Goal: Task Accomplishment & Management: Use online tool/utility

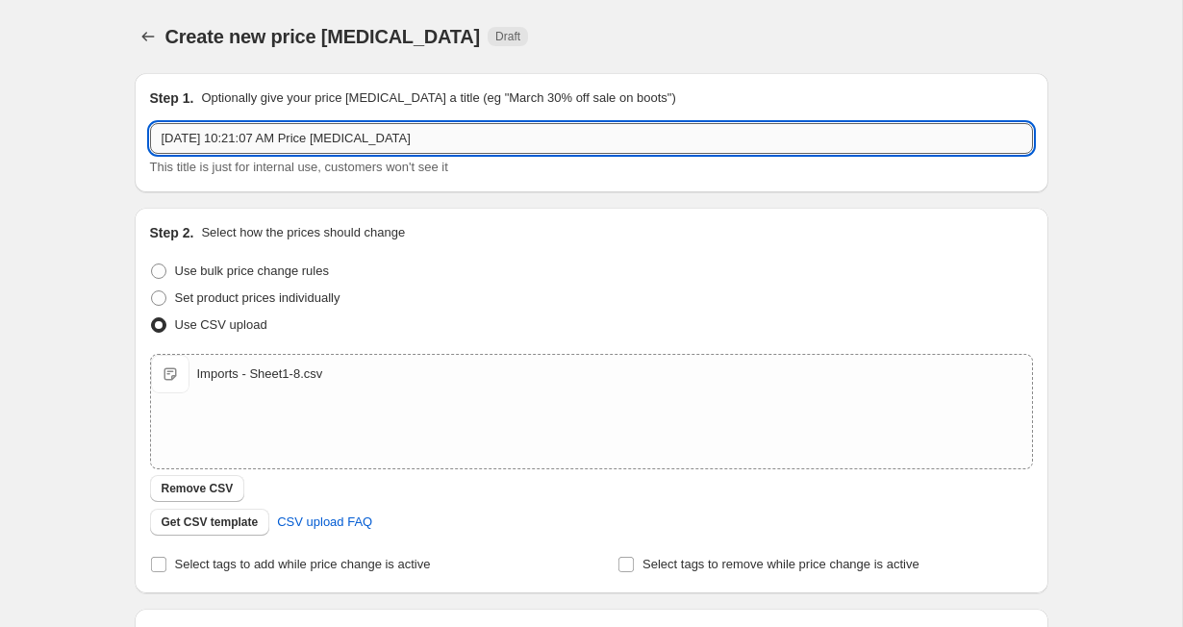
click at [370, 137] on input "[DATE] 10:21:07 AM Price [MEDICAL_DATA]" at bounding box center [591, 138] width 883 height 31
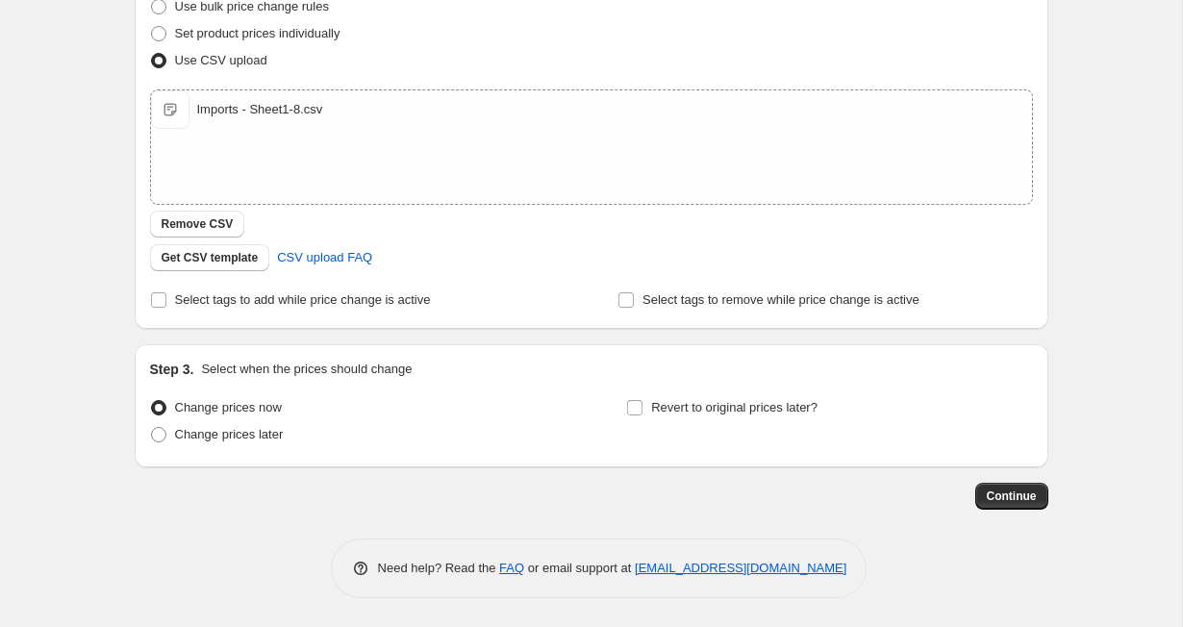
scroll to position [264, 0]
type input "Price Fix"
click at [991, 506] on button "Continue" at bounding box center [1011, 496] width 73 height 27
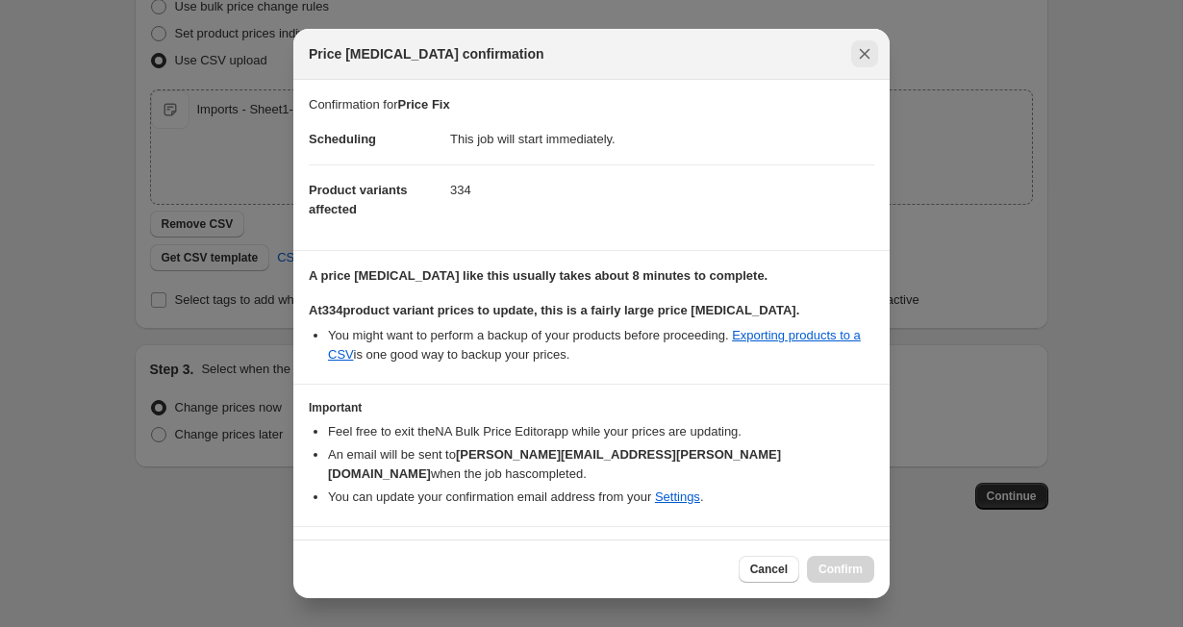
click at [864, 54] on icon "Close" at bounding box center [864, 54] width 11 height 11
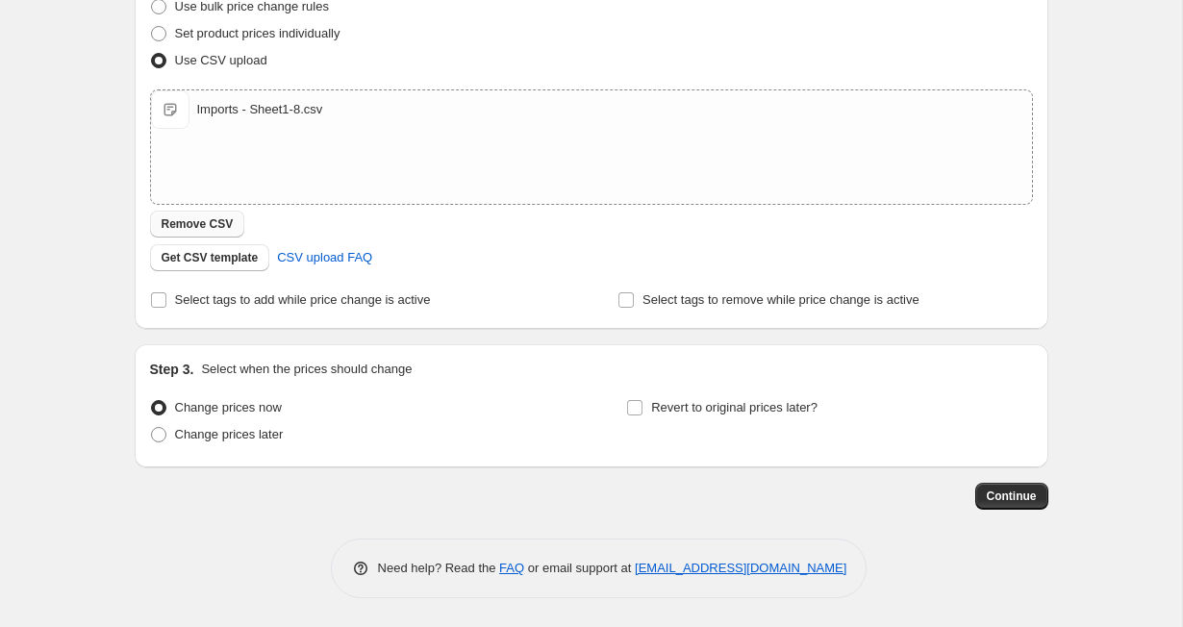
click at [200, 225] on span "Remove CSV" at bounding box center [198, 223] width 72 height 15
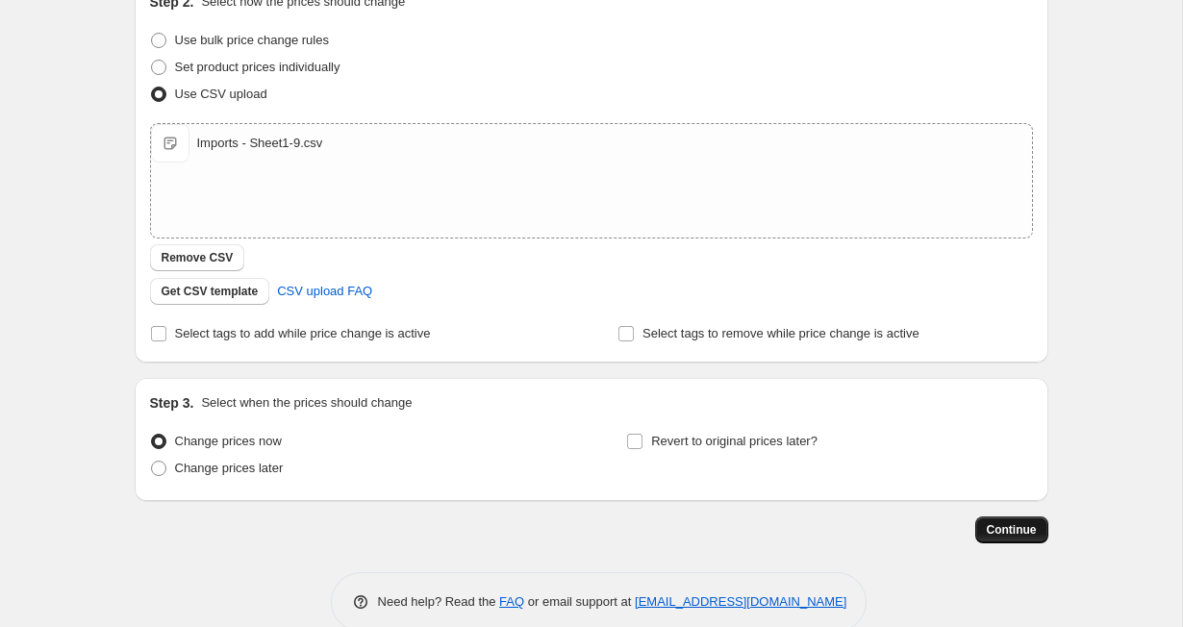
click at [995, 526] on span "Continue" at bounding box center [1011, 529] width 50 height 15
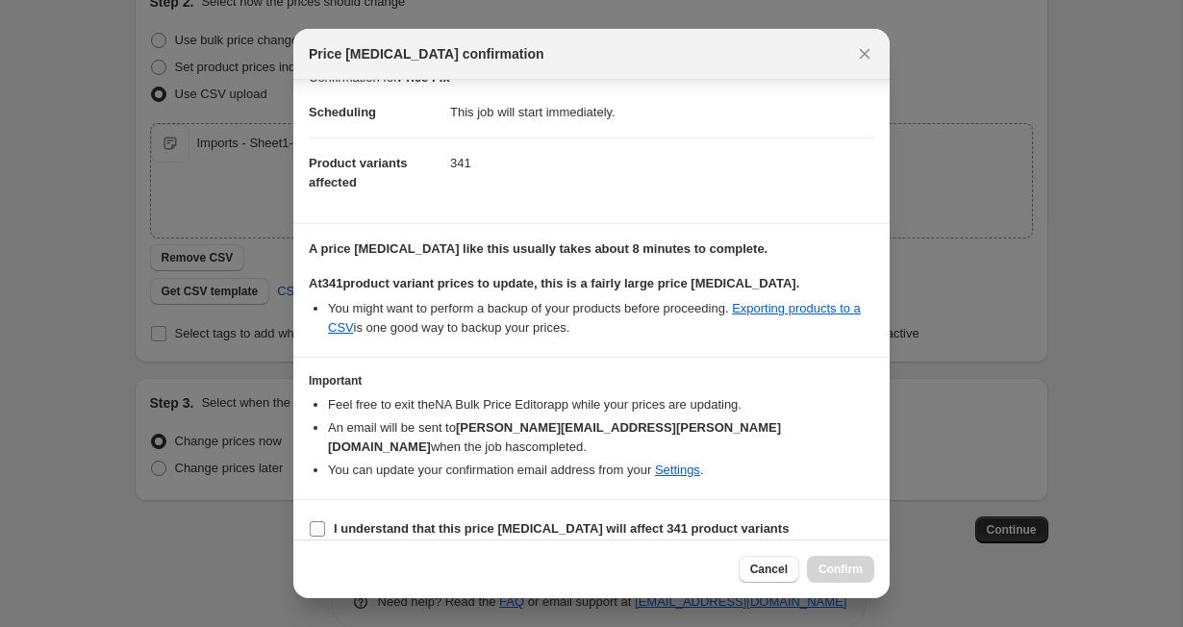
scroll to position [26, 0]
click at [327, 516] on label "I understand that this price [MEDICAL_DATA] will affect 341 product variants" at bounding box center [549, 529] width 480 height 27
click at [325, 522] on input "I understand that this price [MEDICAL_DATA] will affect 341 product variants" at bounding box center [317, 529] width 15 height 15
checkbox input "true"
click at [844, 569] on span "Confirm" at bounding box center [840, 568] width 44 height 15
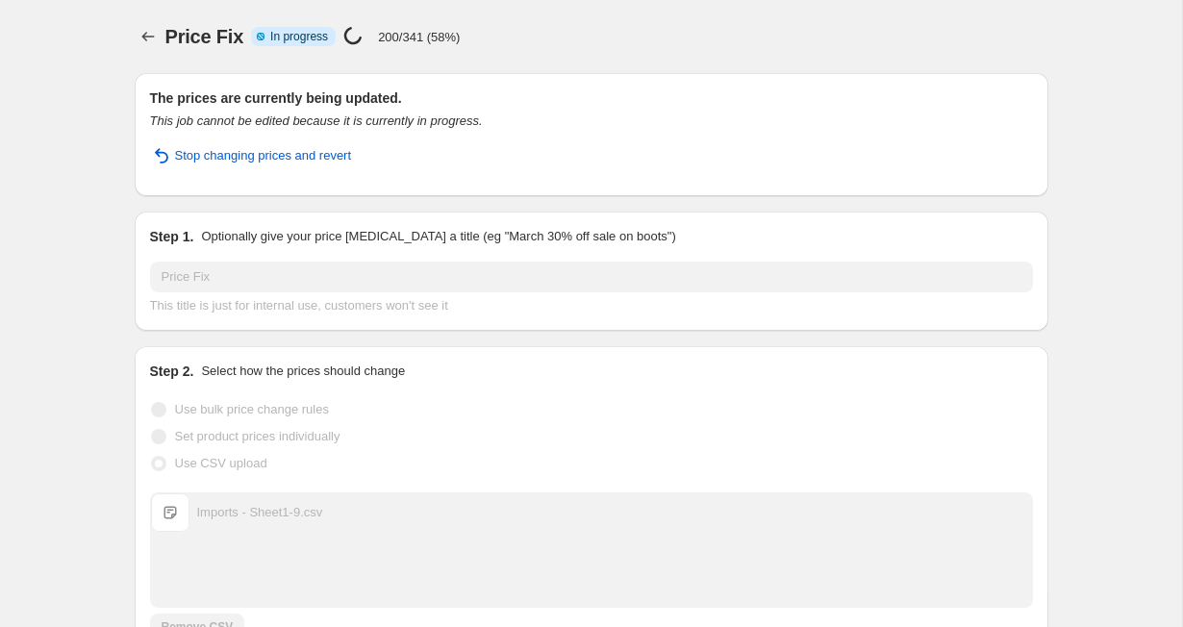
click at [109, 383] on div "Price Fix. This page is ready Price Fix Info Partially complete In progress Pri…" at bounding box center [591, 493] width 1182 height 987
